Goal: Find specific page/section

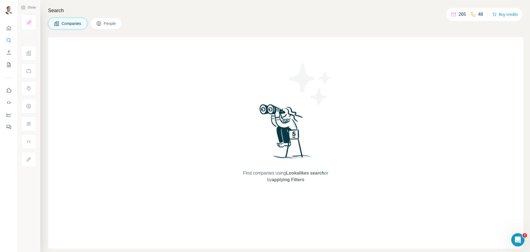
click at [256, 23] on div "Companies People" at bounding box center [286, 24] width 476 height 12
click at [460, 25] on div "Companies People" at bounding box center [286, 24] width 476 height 12
